Goal: Task Accomplishment & Management: Complete application form

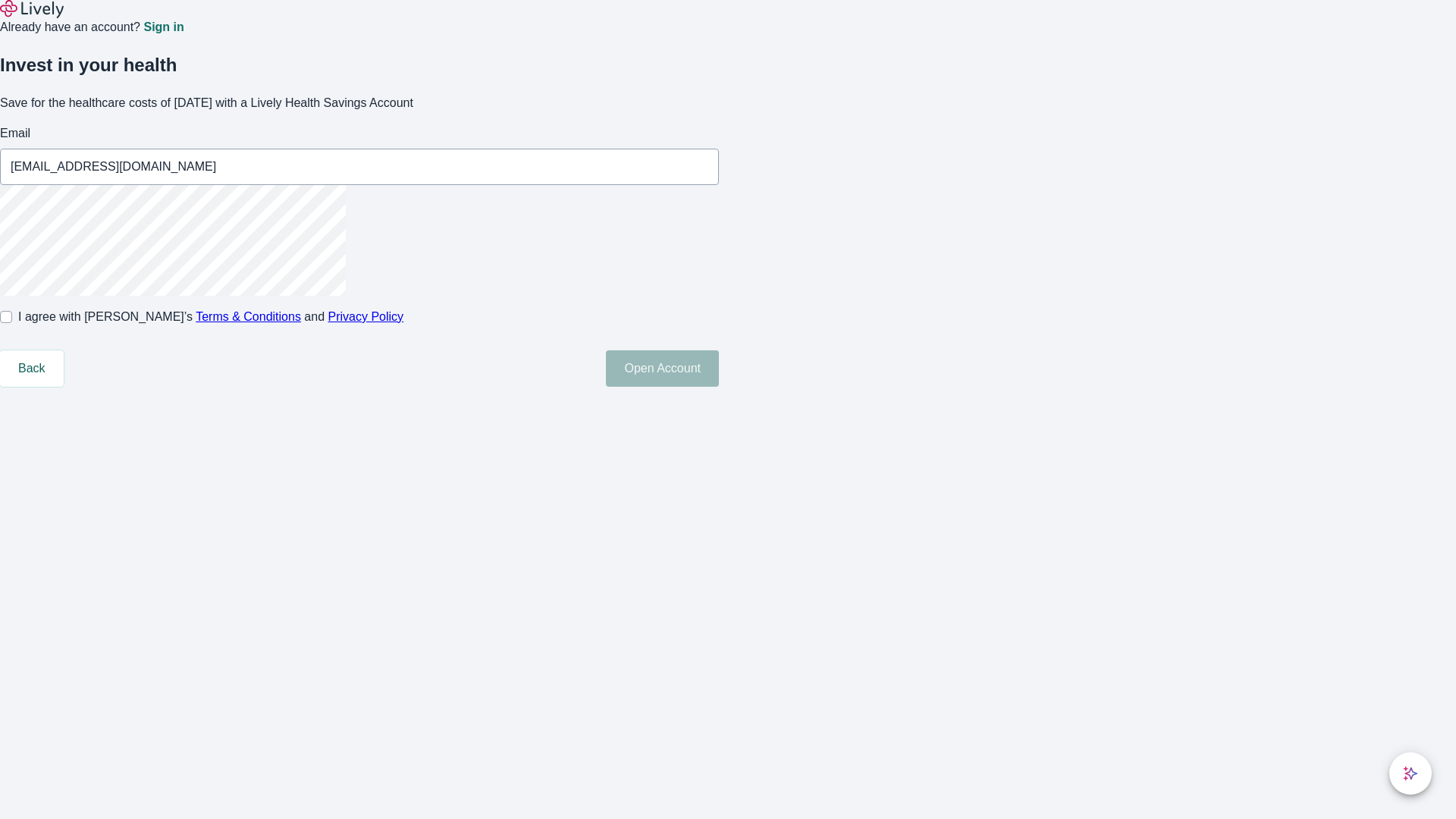
click at [12, 323] on input "I agree with Lively’s Terms & Conditions and Privacy Policy" at bounding box center [6, 316] width 12 height 12
checkbox input "true"
click at [719, 387] on button "Open Account" at bounding box center [661, 368] width 113 height 36
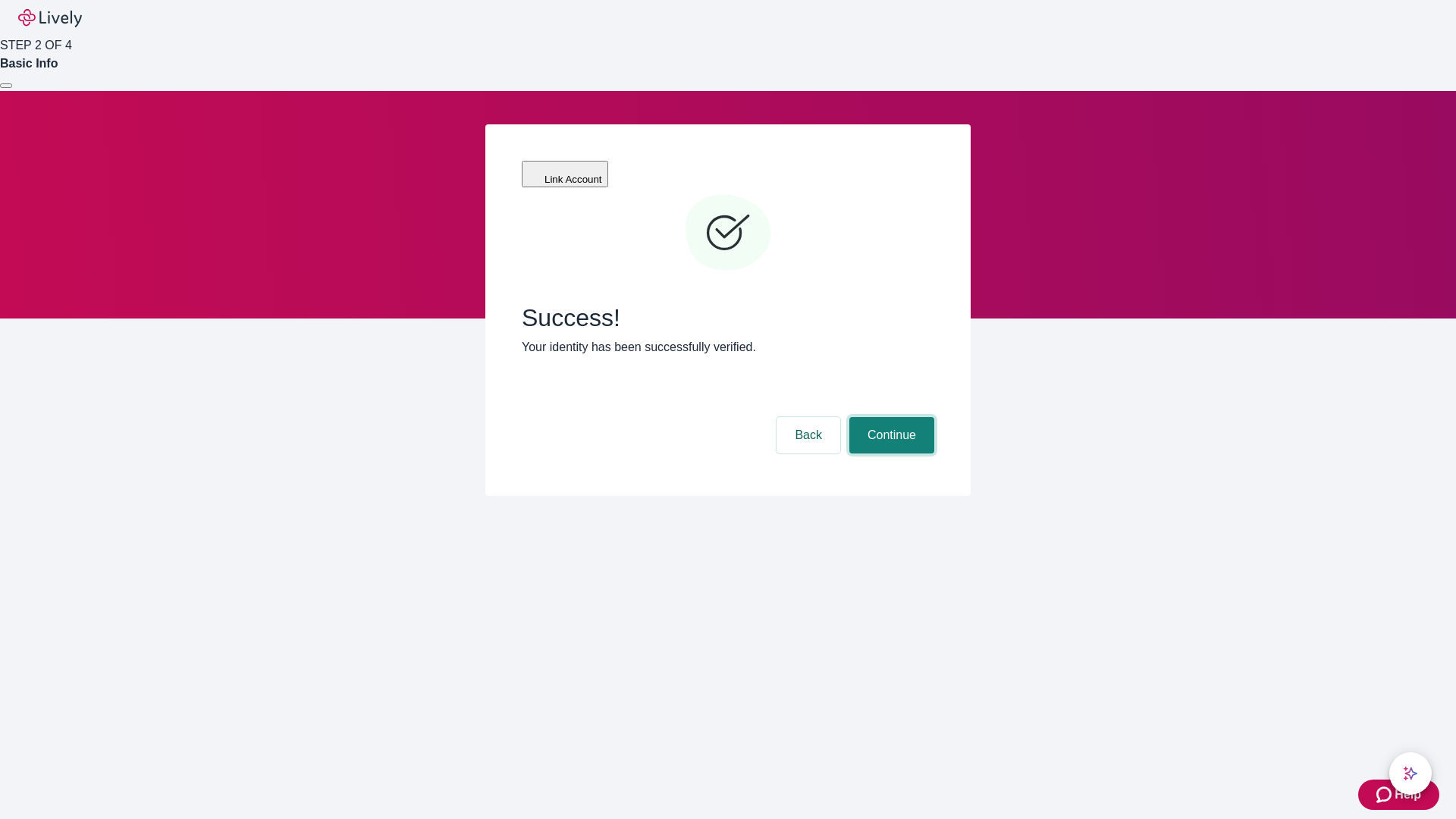
click at [890, 417] on button "Continue" at bounding box center [892, 435] width 85 height 36
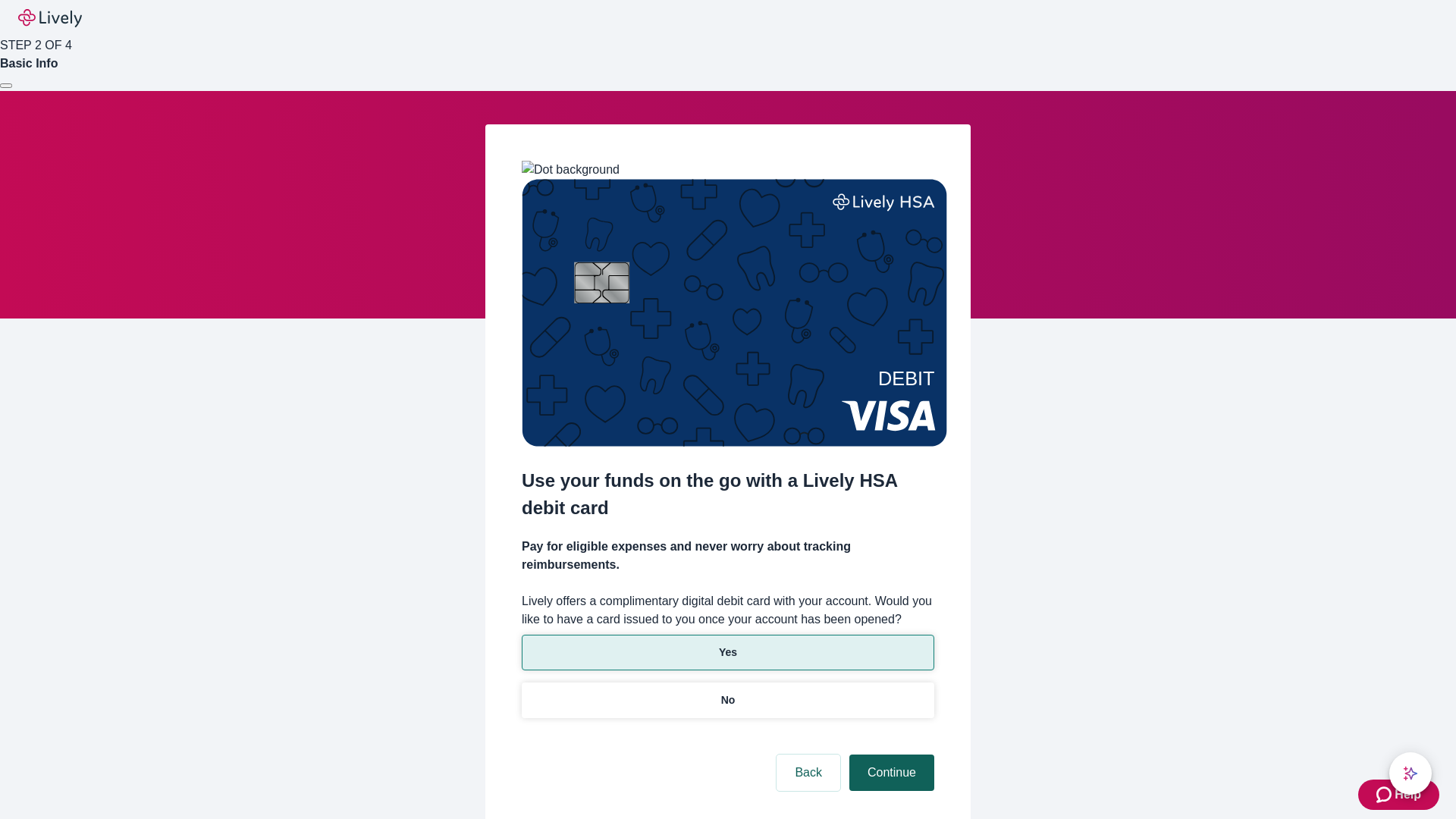
click at [727, 645] on p "Yes" at bounding box center [728, 652] width 19 height 16
click at [890, 754] on button "Continue" at bounding box center [892, 772] width 85 height 36
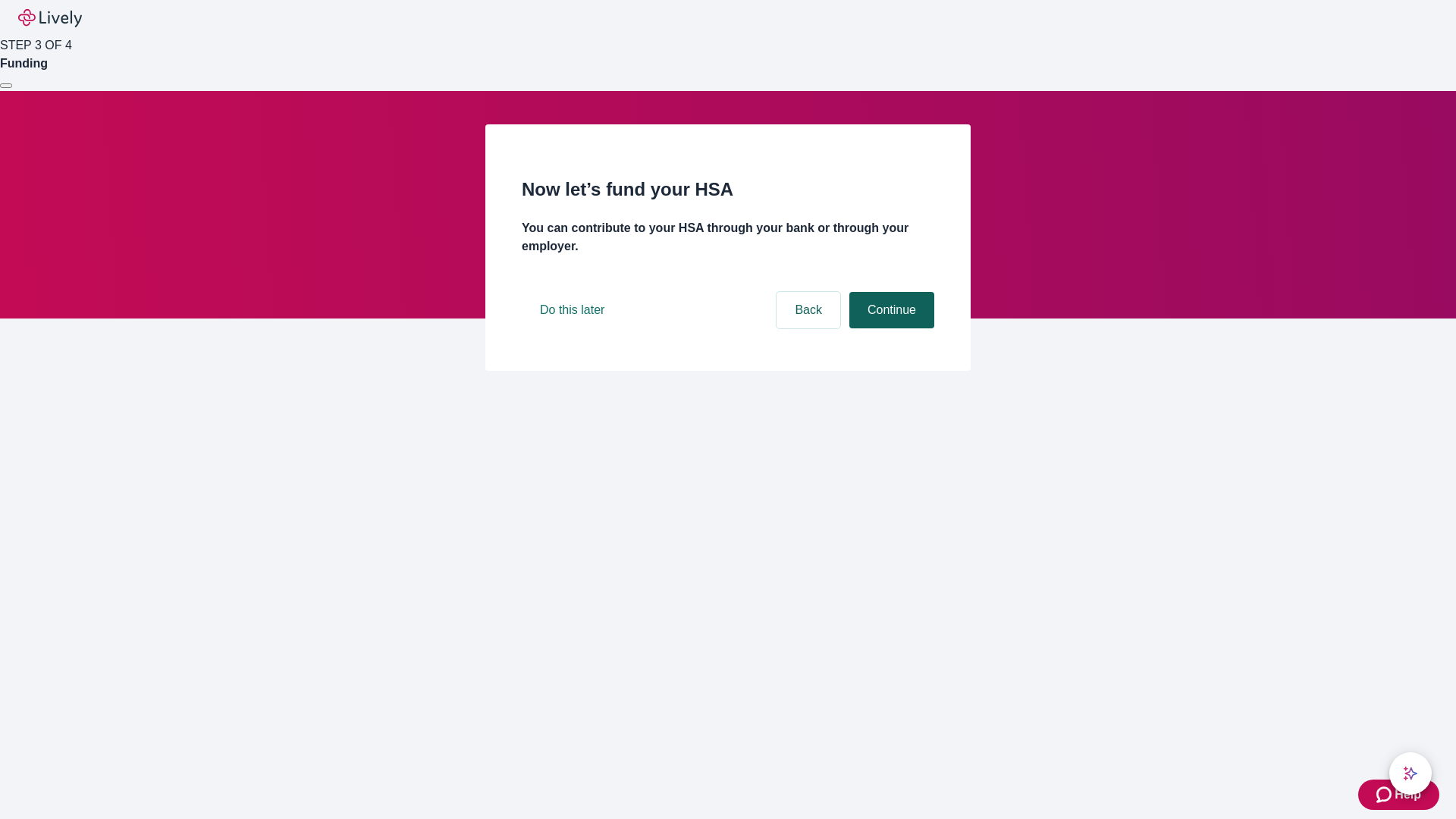
click at [890, 328] on button "Continue" at bounding box center [892, 310] width 85 height 36
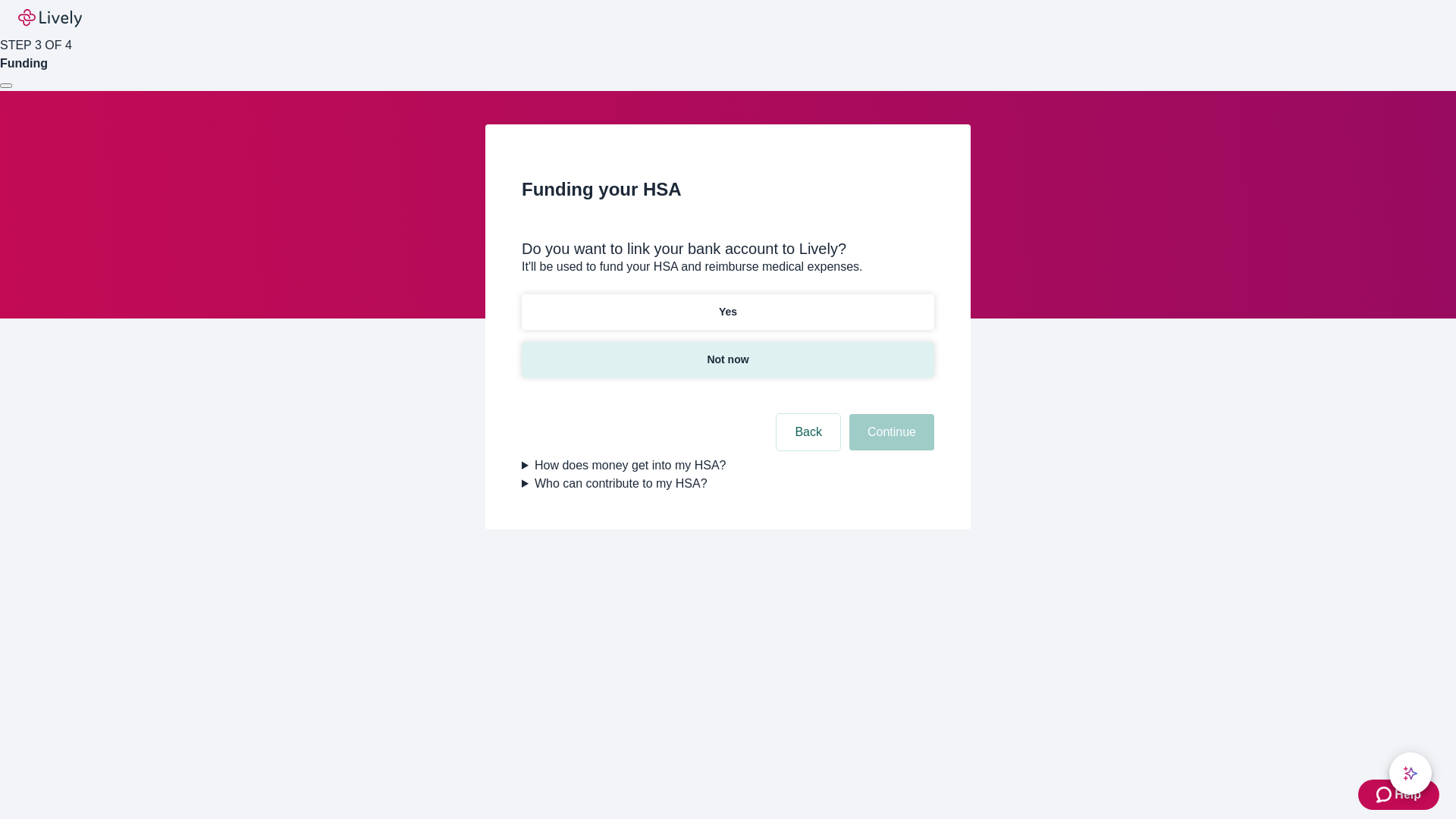
click at [727, 352] on p "Not now" at bounding box center [727, 360] width 42 height 16
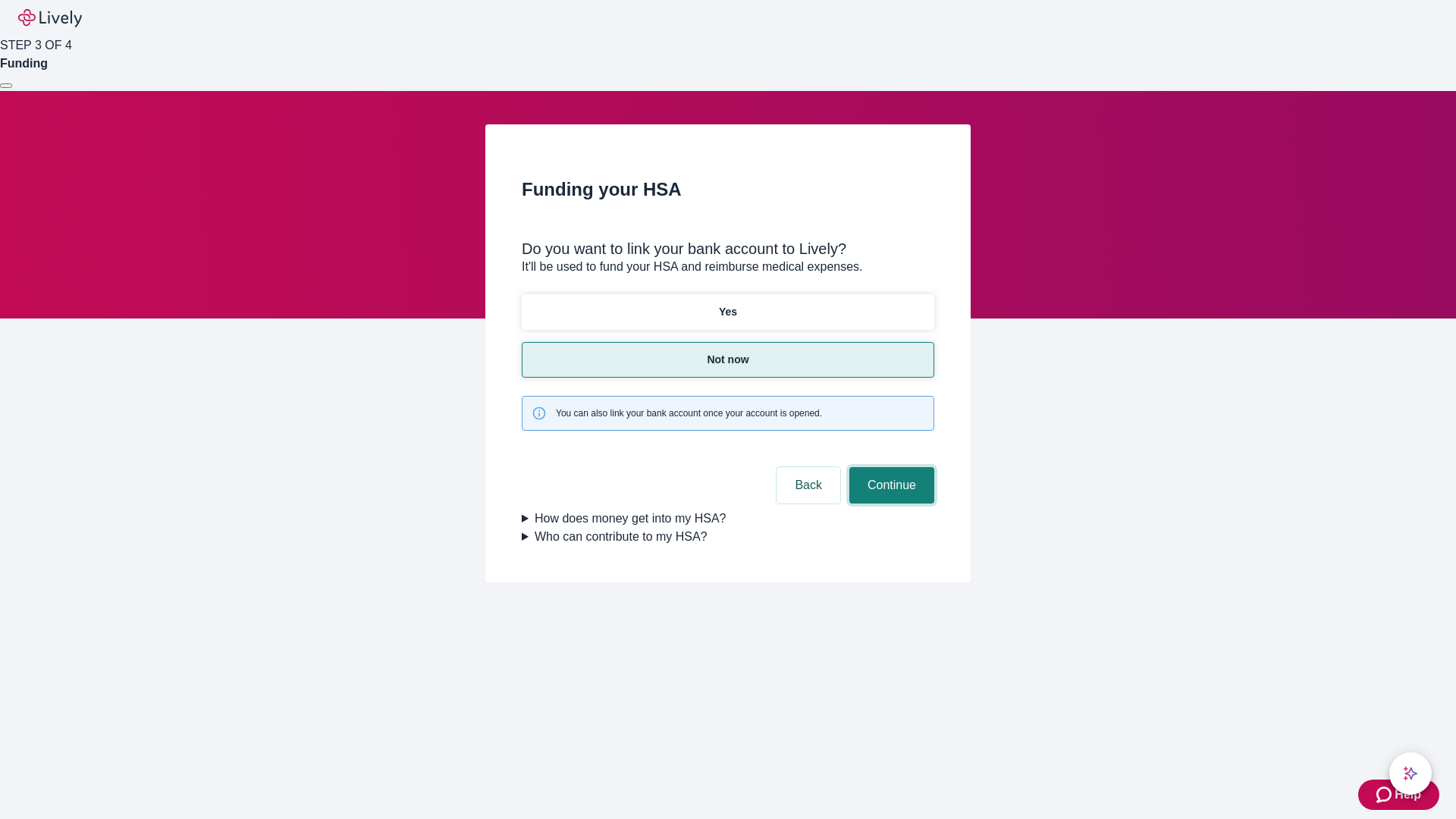
click at [890, 467] on button "Continue" at bounding box center [892, 485] width 85 height 36
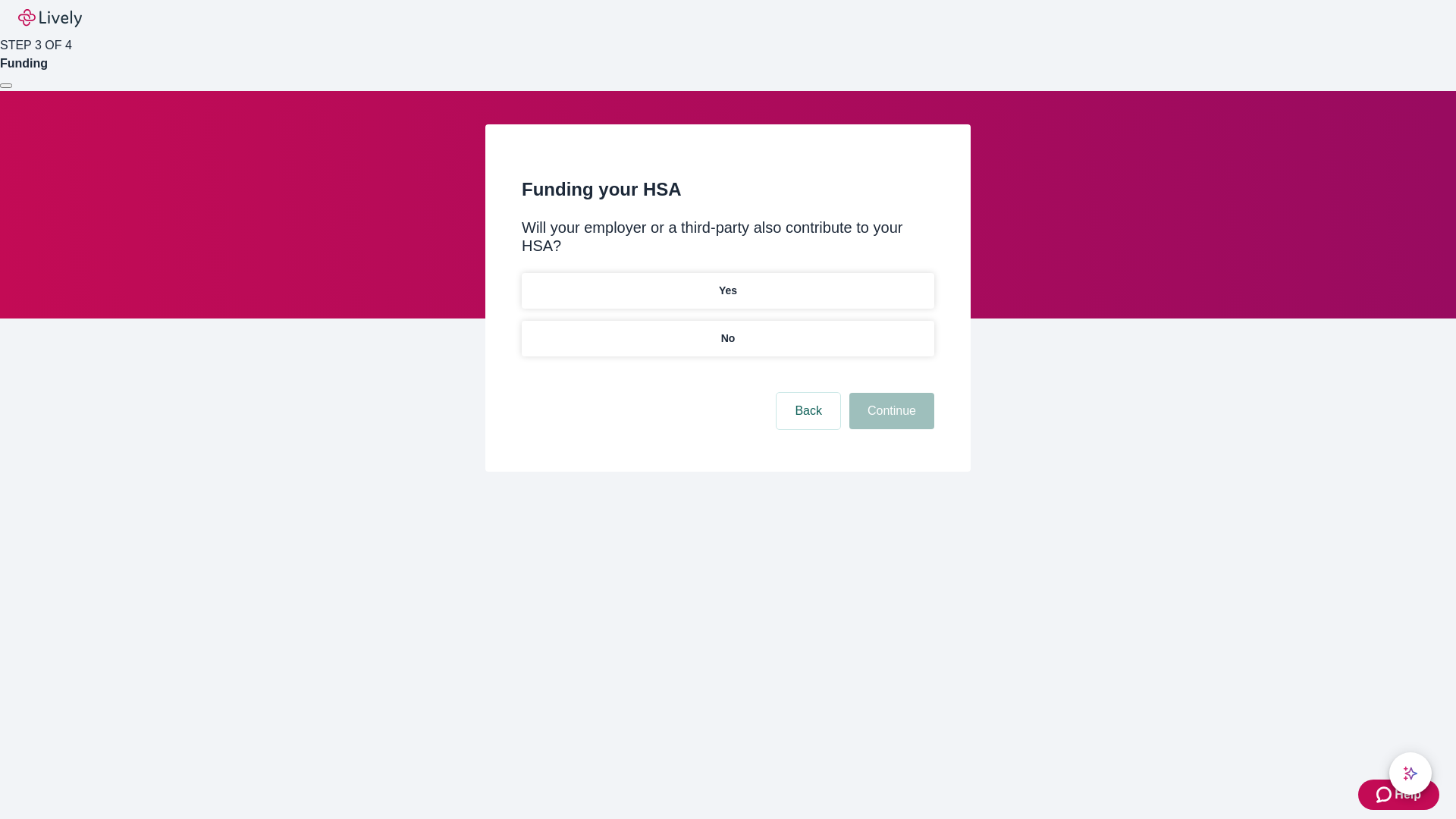
click at [727, 330] on p "No" at bounding box center [728, 338] width 15 height 16
click at [890, 393] on button "Continue" at bounding box center [892, 410] width 85 height 36
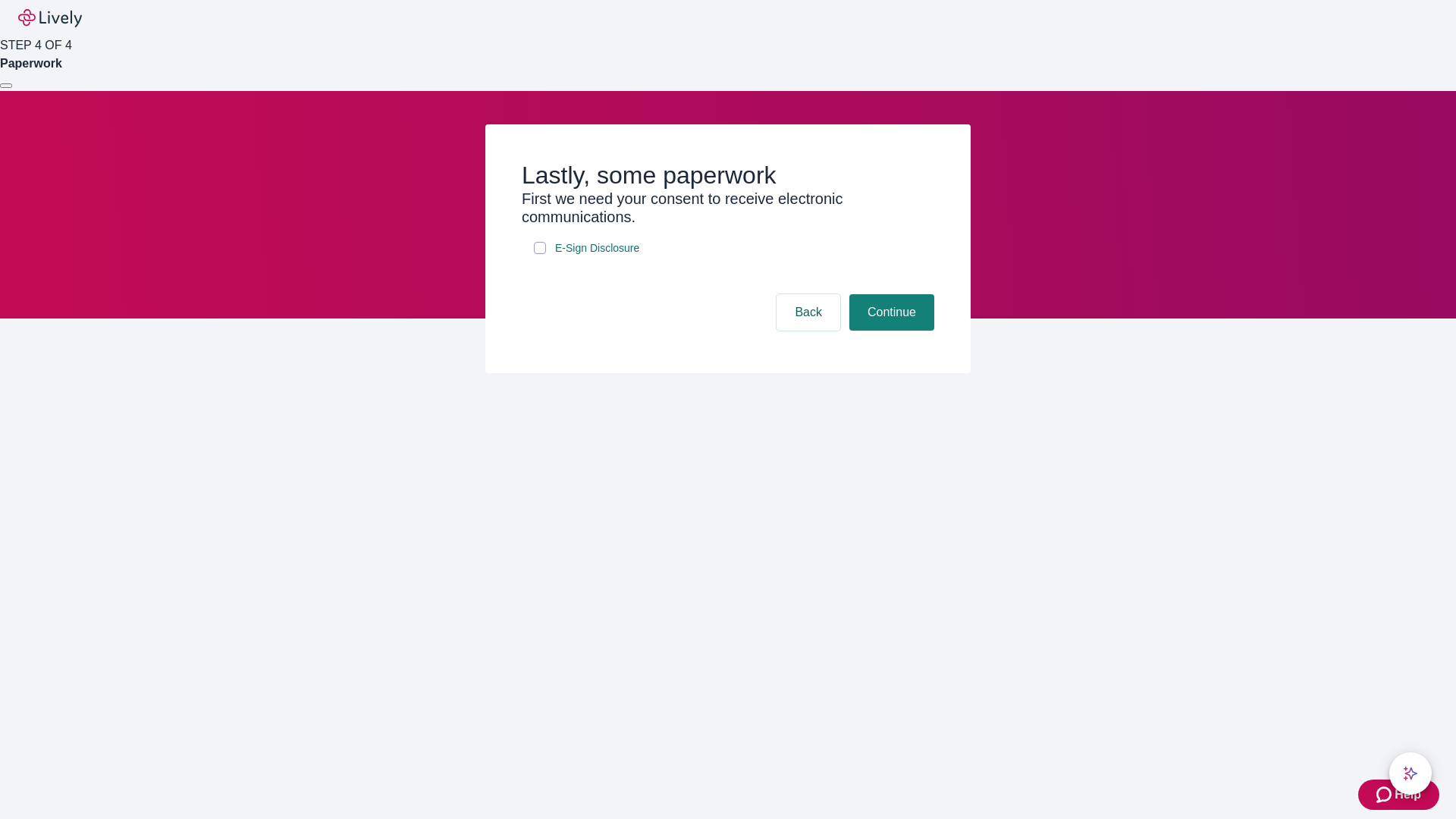
click at [540, 254] on input "E-Sign Disclosure" at bounding box center [540, 248] width 12 height 12
checkbox input "true"
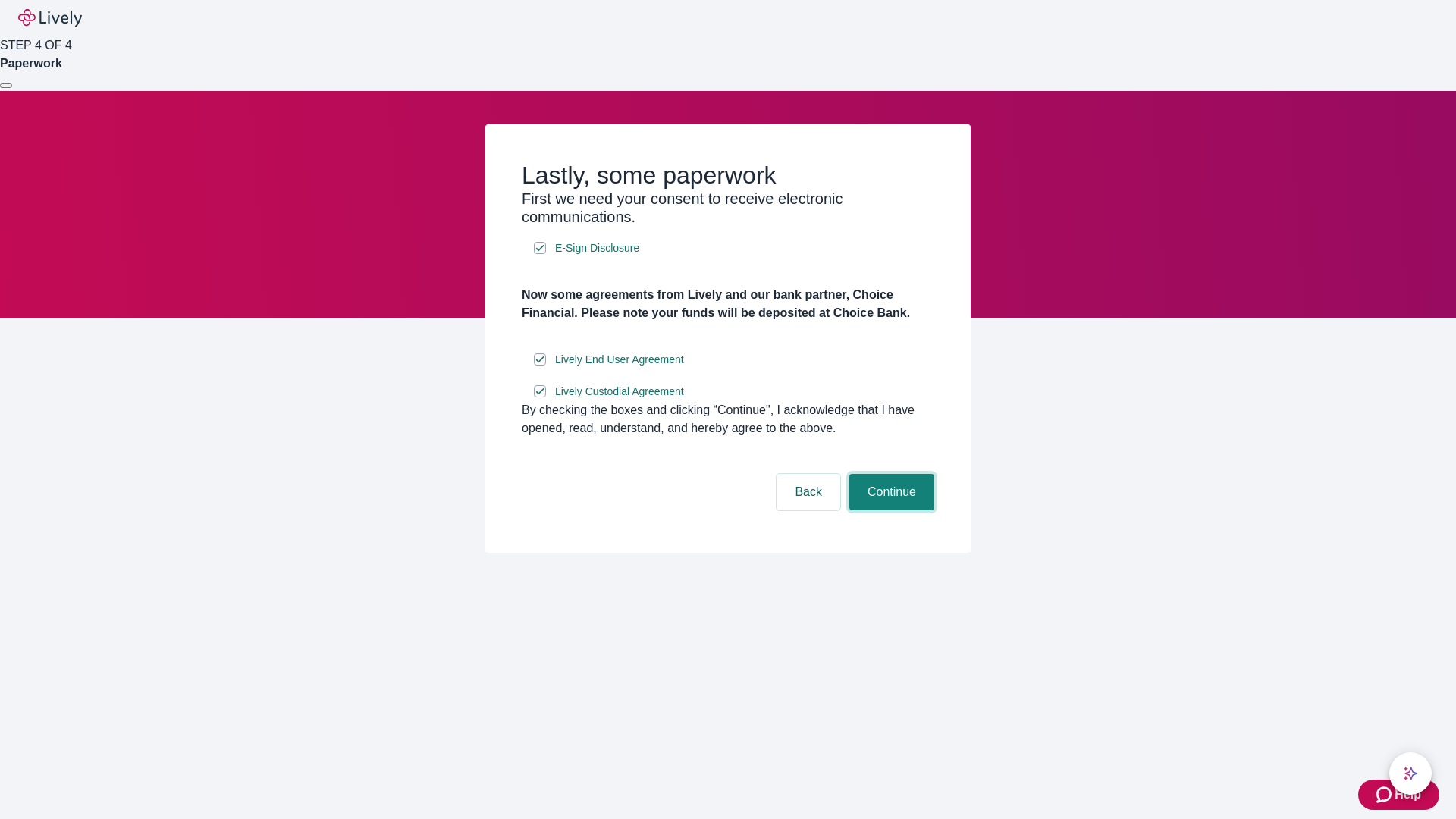
click at [890, 510] on button "Continue" at bounding box center [892, 492] width 85 height 36
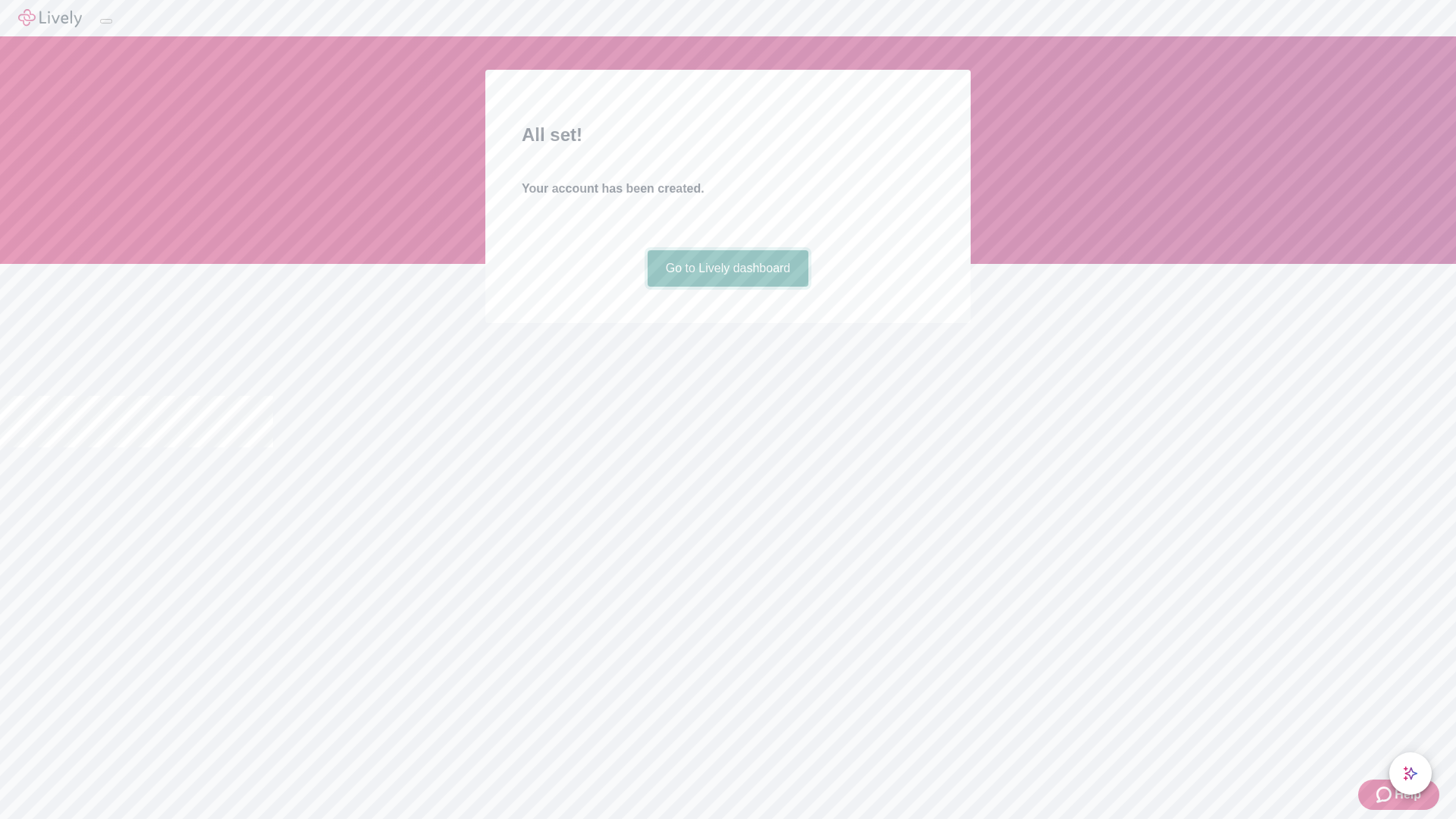
click at [727, 287] on link "Go to Lively dashboard" at bounding box center [728, 267] width 162 height 36
